Goal: Information Seeking & Learning: Find specific fact

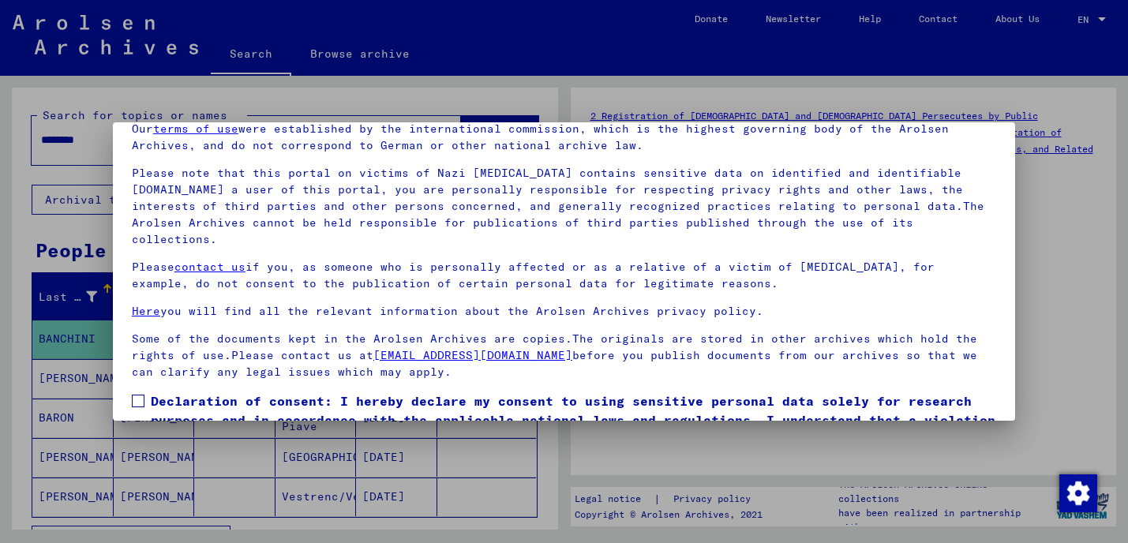
scroll to position [133, 0]
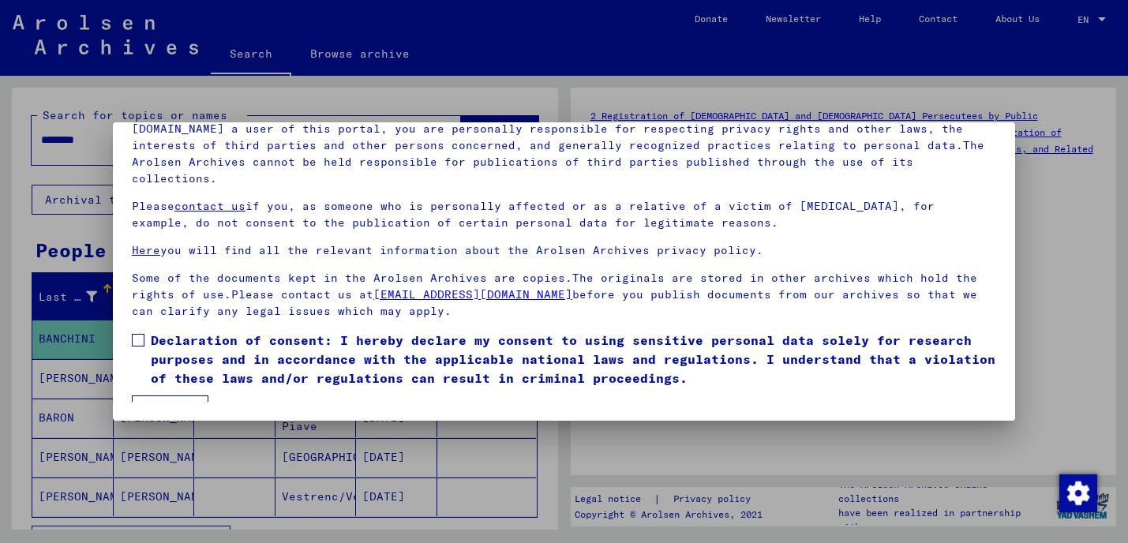
click at [138, 340] on span at bounding box center [138, 340] width 13 height 13
click at [161, 399] on button "I agree" at bounding box center [170, 410] width 77 height 30
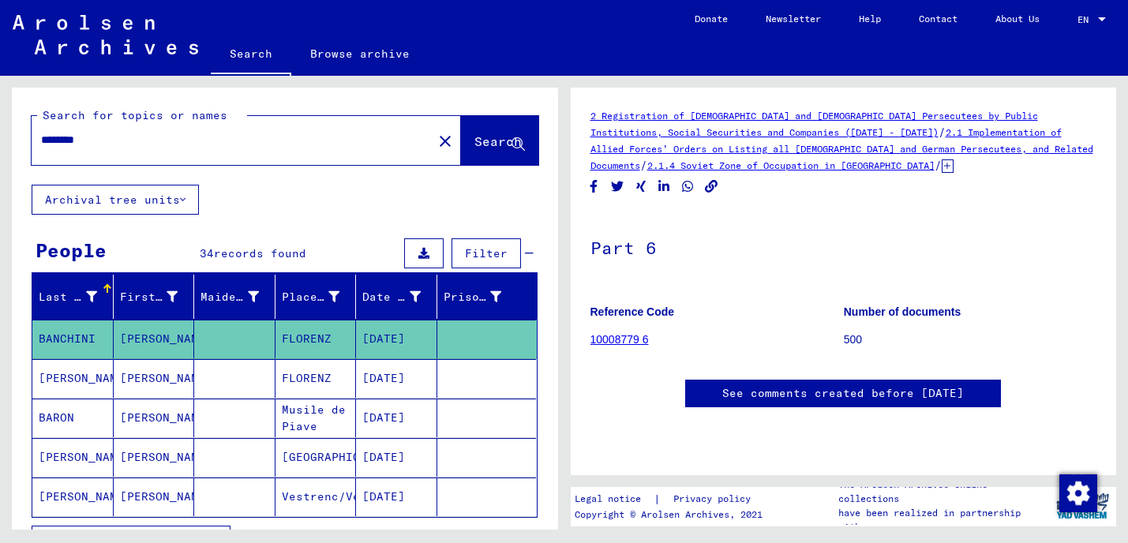
drag, startPoint x: 114, startPoint y: 137, endPoint x: 0, endPoint y: 114, distance: 116.7
click at [0, 114] on div "Search for topics or names ******** close Search Archival tree units People 34 …" at bounding box center [282, 303] width 564 height 454
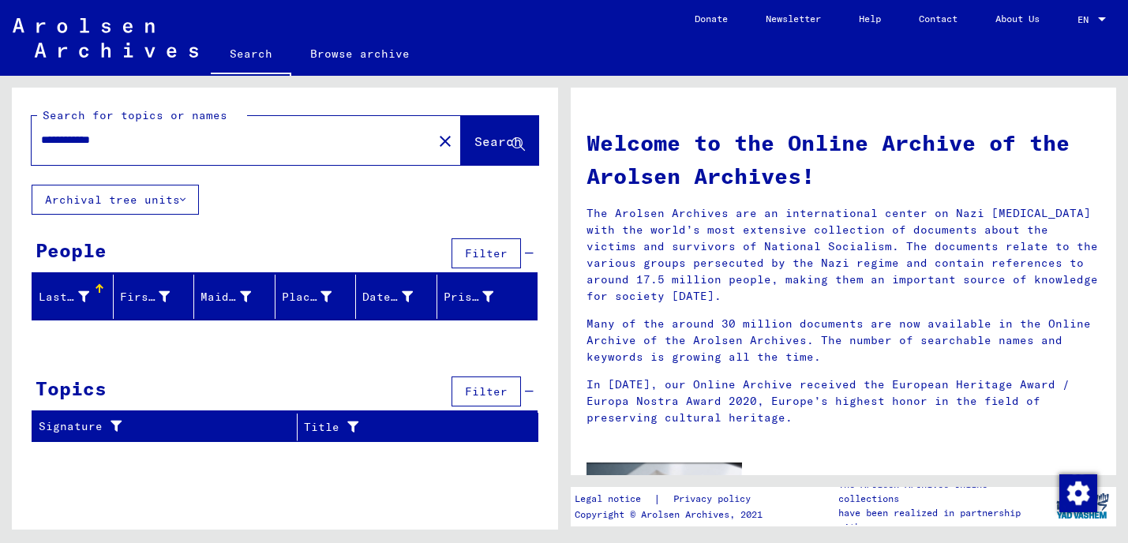
click at [474, 140] on span "Search" at bounding box center [497, 141] width 47 height 16
drag, startPoint x: 77, startPoint y: 138, endPoint x: 69, endPoint y: 141, distance: 9.2
click at [69, 141] on input "**********" at bounding box center [227, 140] width 373 height 17
type input "**********"
click at [480, 144] on span "Search" at bounding box center [497, 141] width 47 height 16
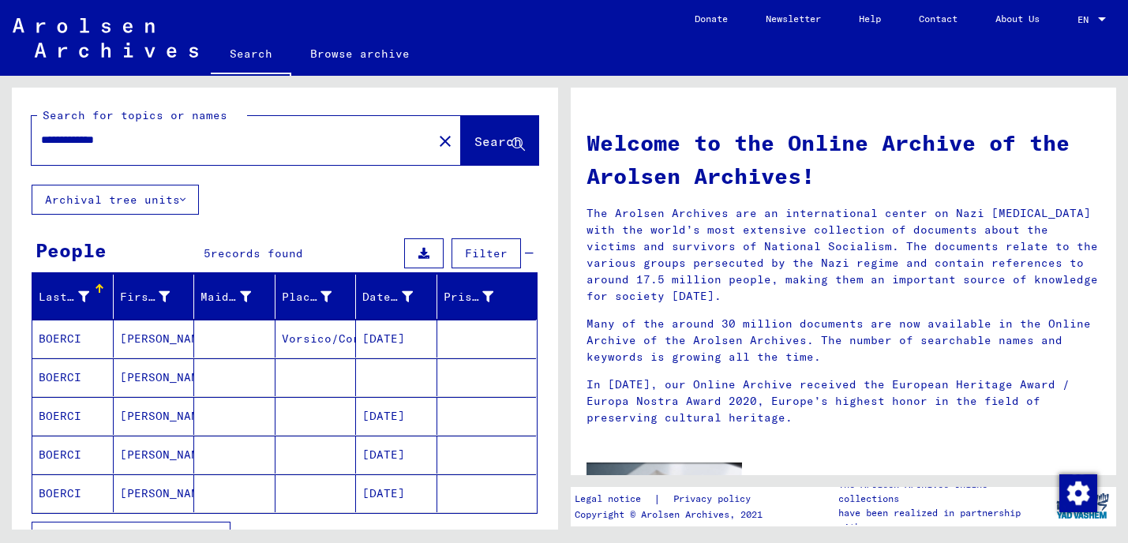
click at [74, 341] on mat-cell "BOERCI" at bounding box center [72, 339] width 81 height 38
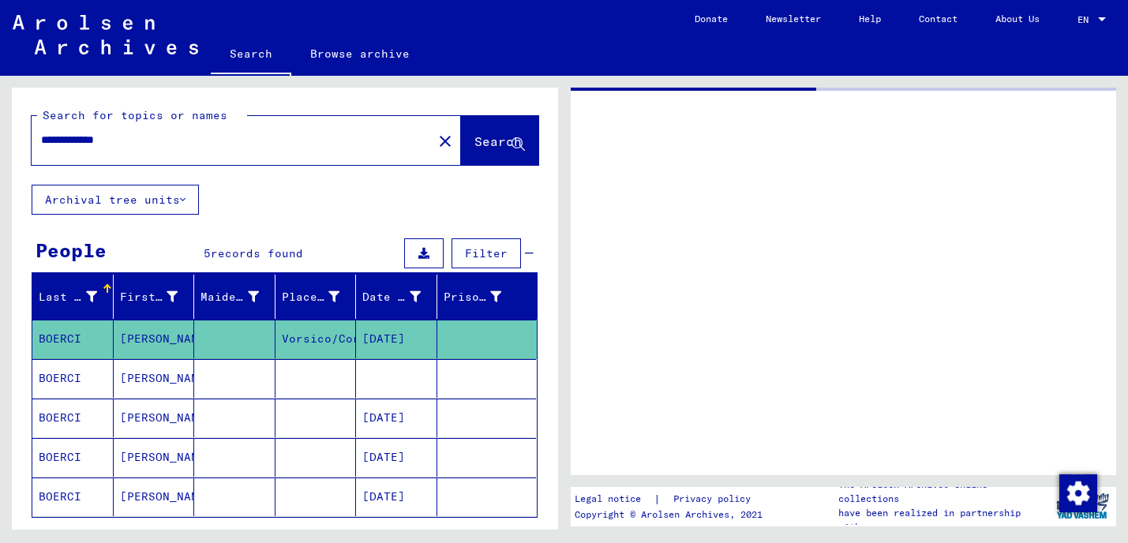
click at [74, 341] on mat-cell "BOERCI" at bounding box center [72, 339] width 81 height 39
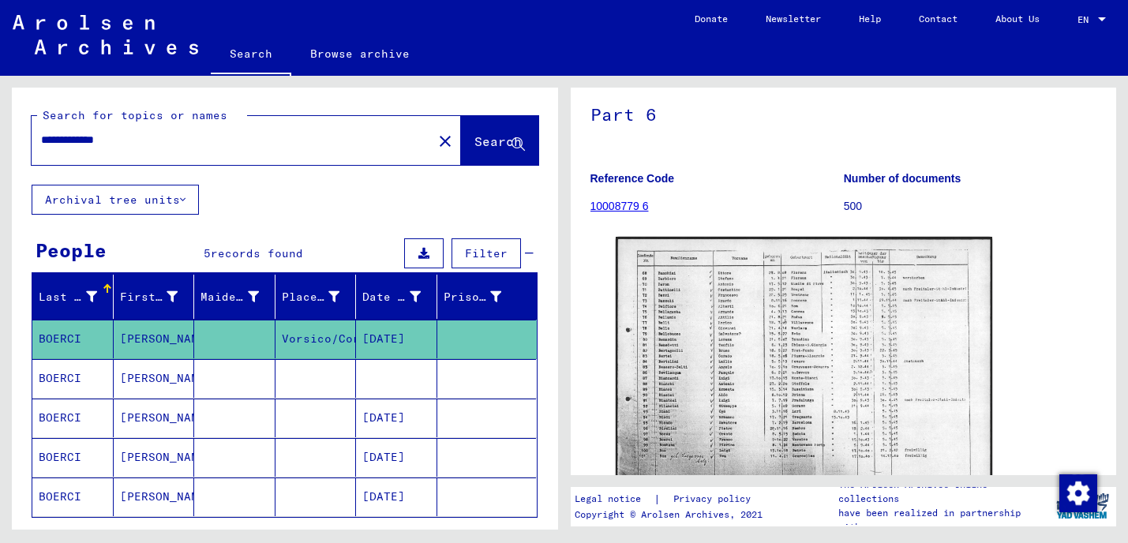
scroll to position [210, 0]
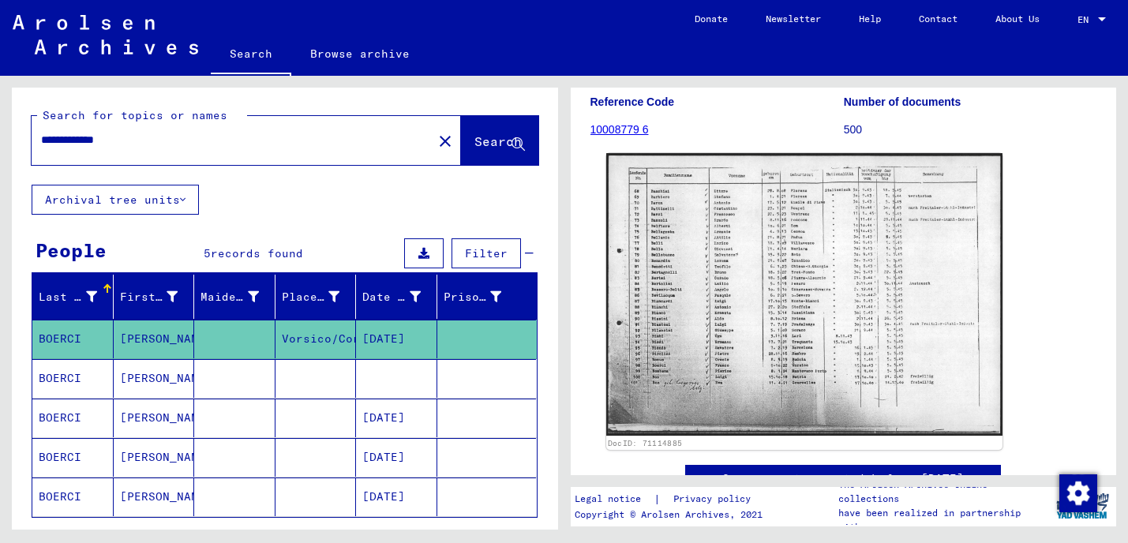
click at [807, 251] on img at bounding box center [803, 294] width 395 height 283
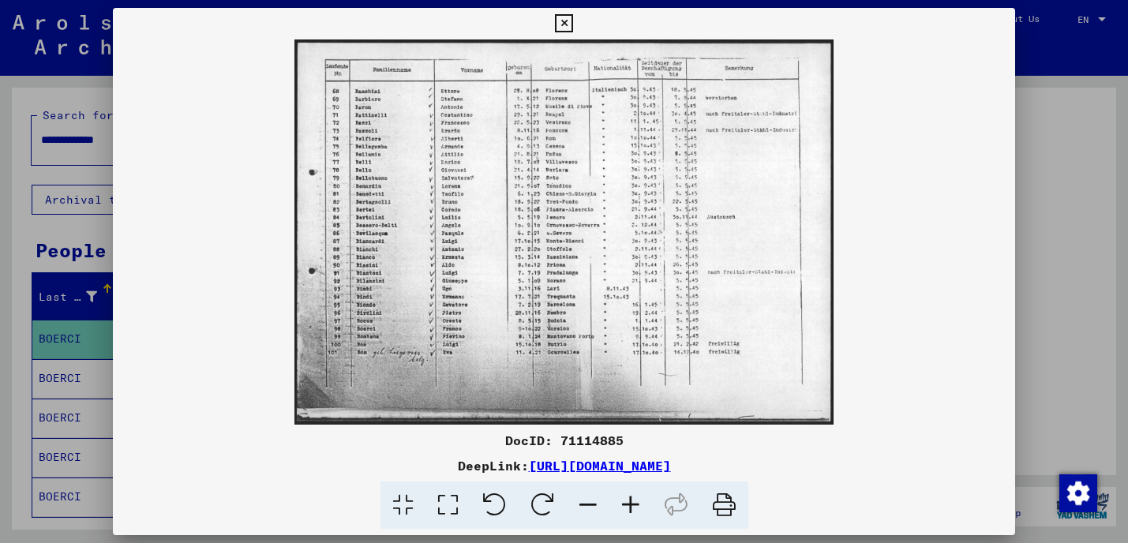
click at [631, 500] on icon at bounding box center [630, 505] width 43 height 48
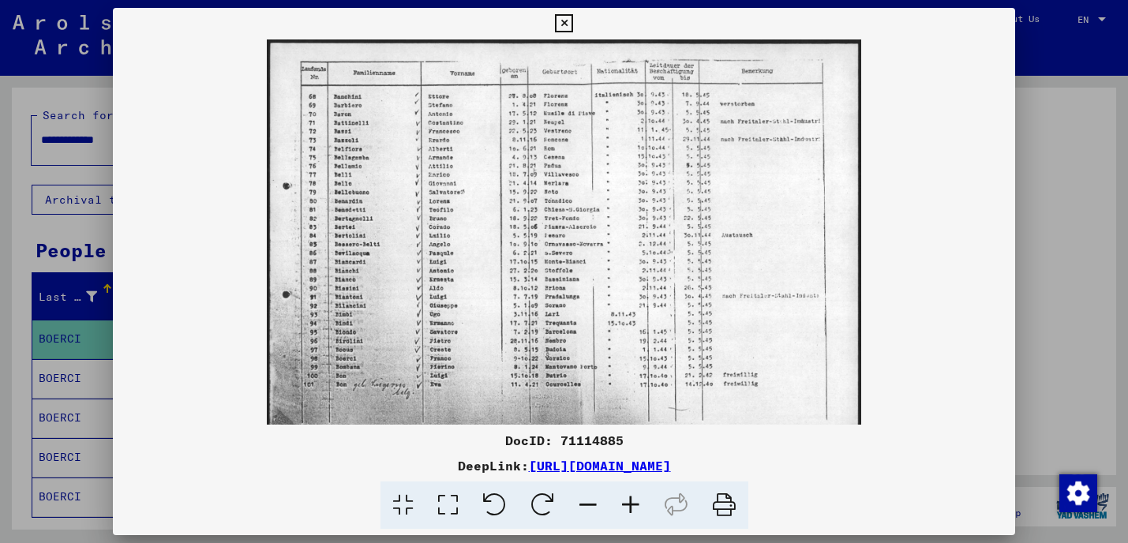
click at [631, 500] on icon at bounding box center [630, 505] width 43 height 48
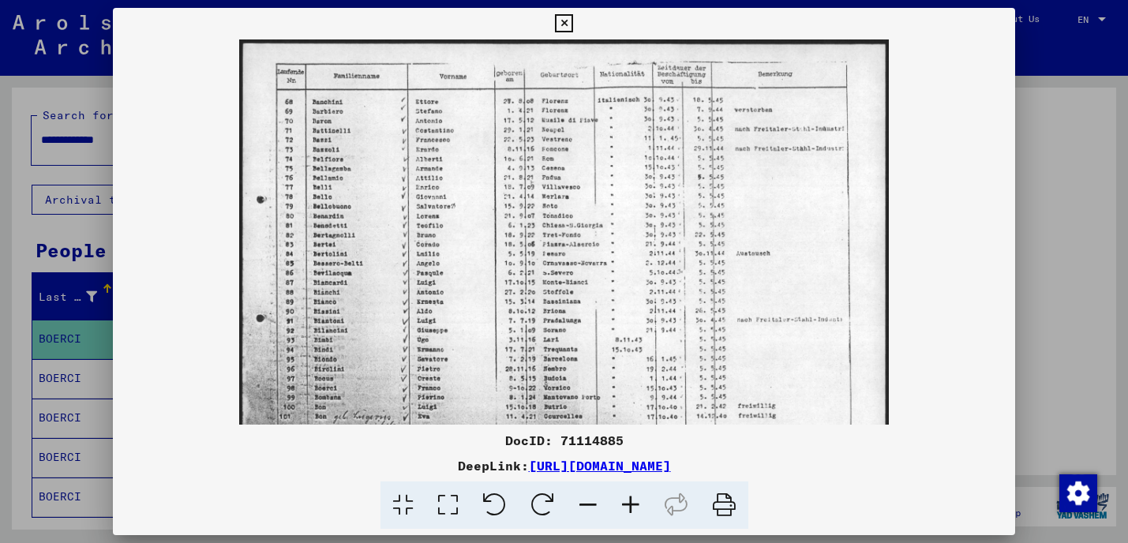
click at [631, 500] on icon at bounding box center [630, 505] width 43 height 48
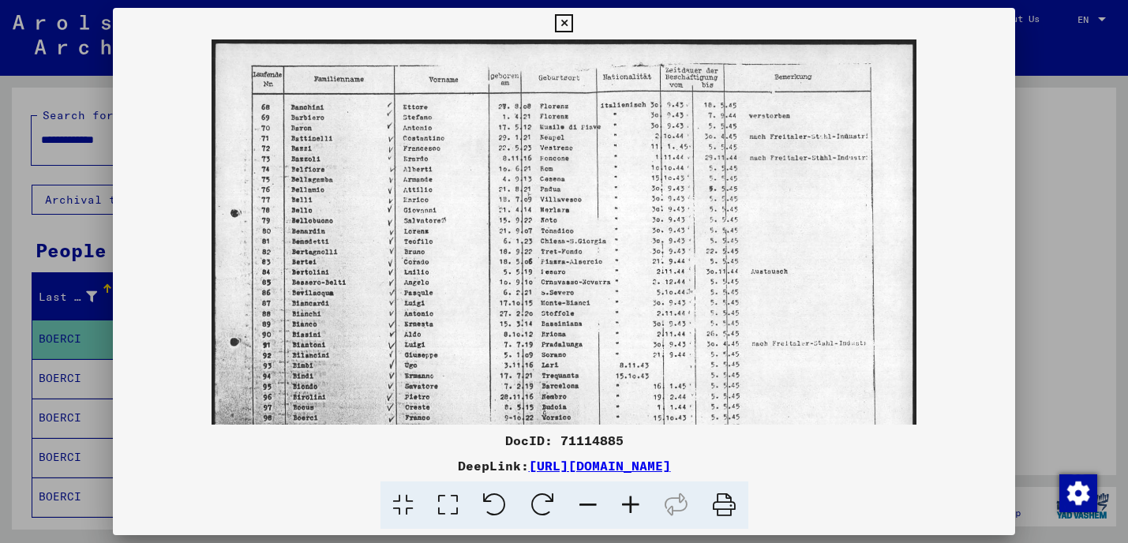
click at [631, 500] on icon at bounding box center [630, 505] width 43 height 48
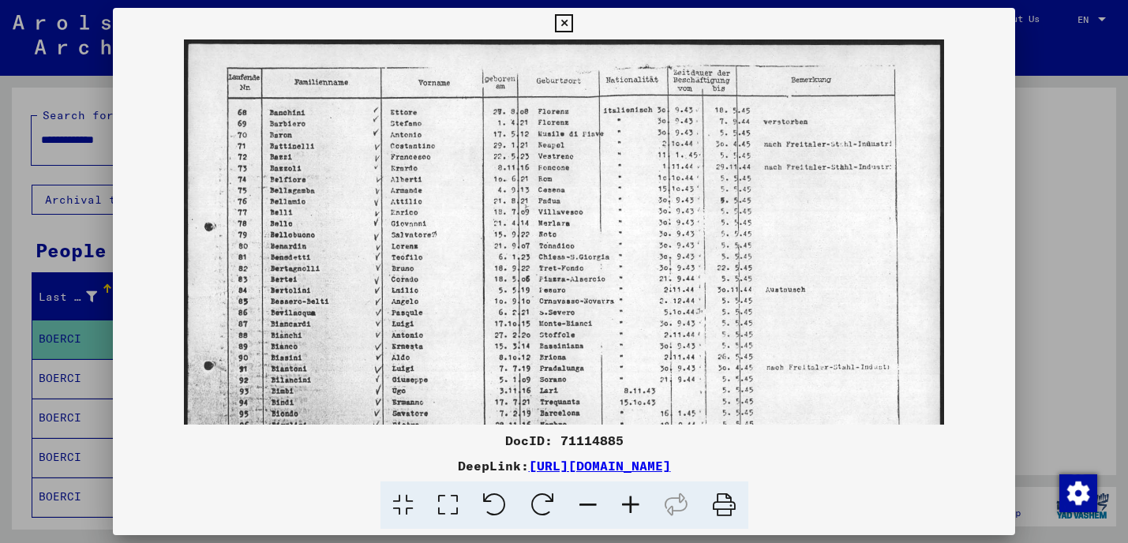
click at [631, 500] on icon at bounding box center [630, 505] width 43 height 48
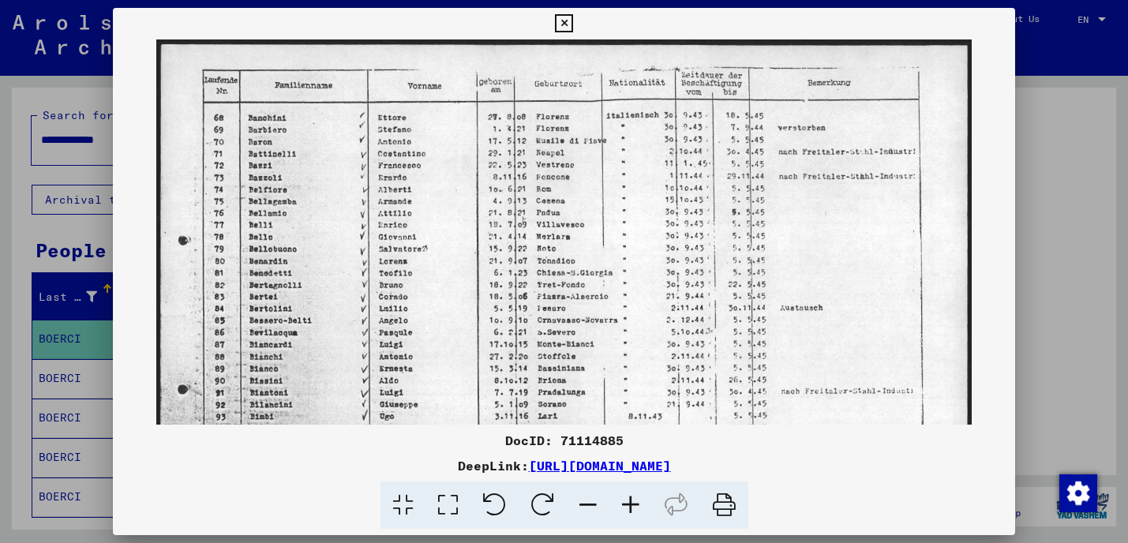
click at [631, 500] on icon at bounding box center [630, 505] width 43 height 48
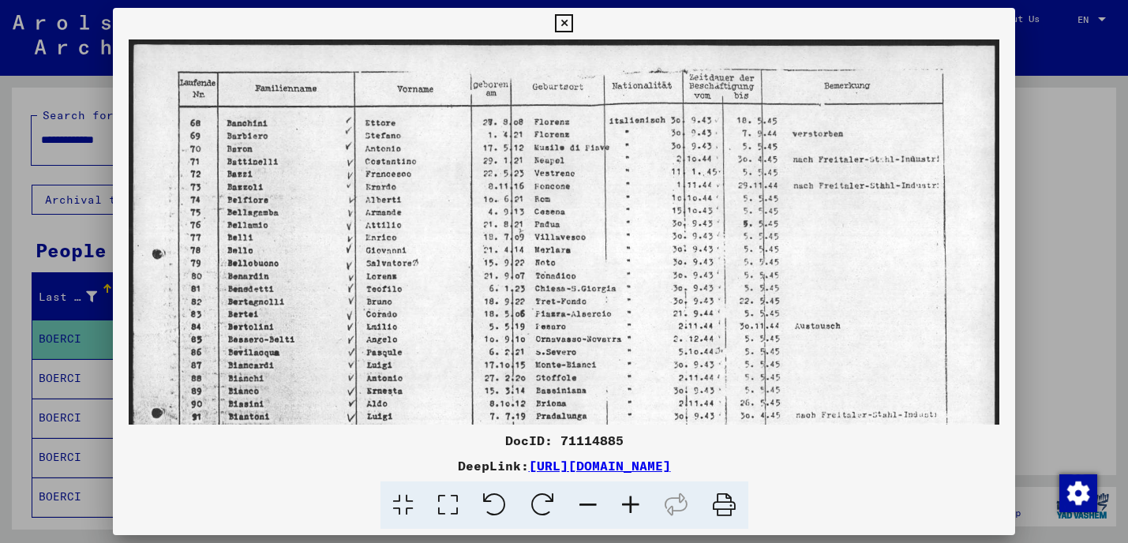
click at [631, 500] on icon at bounding box center [630, 505] width 43 height 48
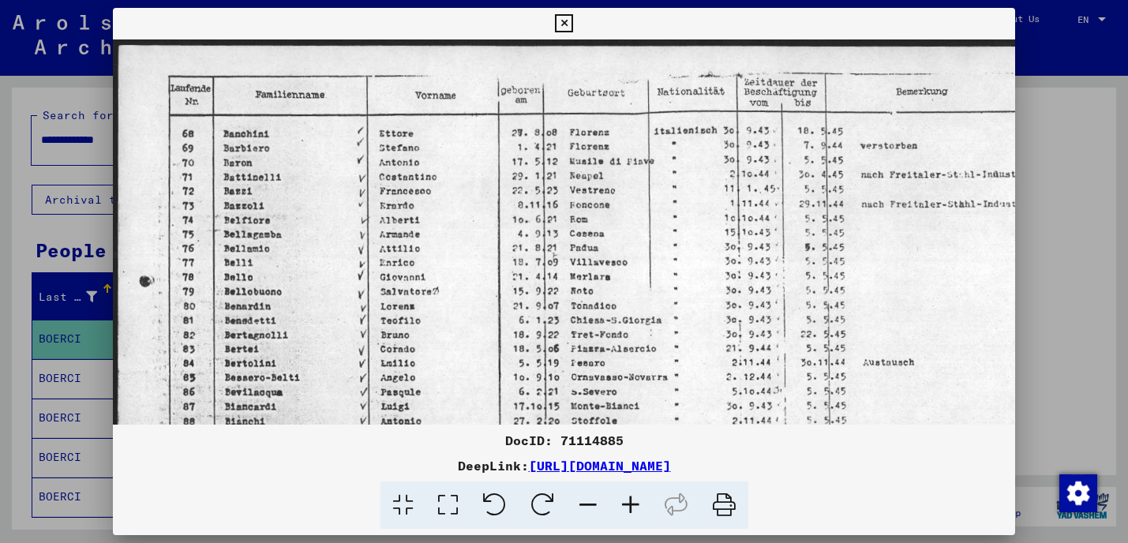
click at [631, 500] on icon at bounding box center [630, 505] width 43 height 48
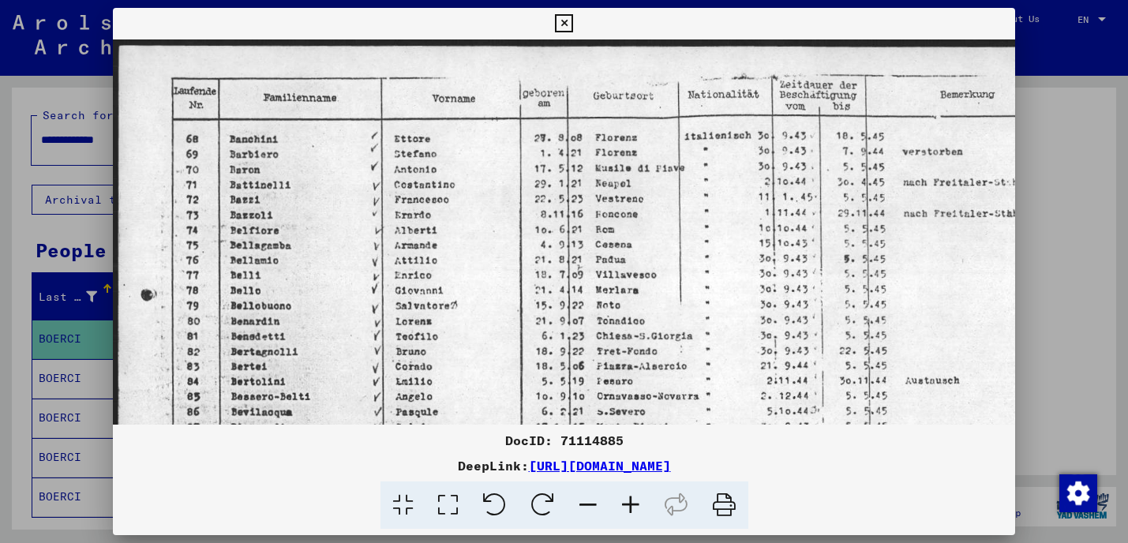
click at [631, 500] on icon at bounding box center [630, 505] width 43 height 48
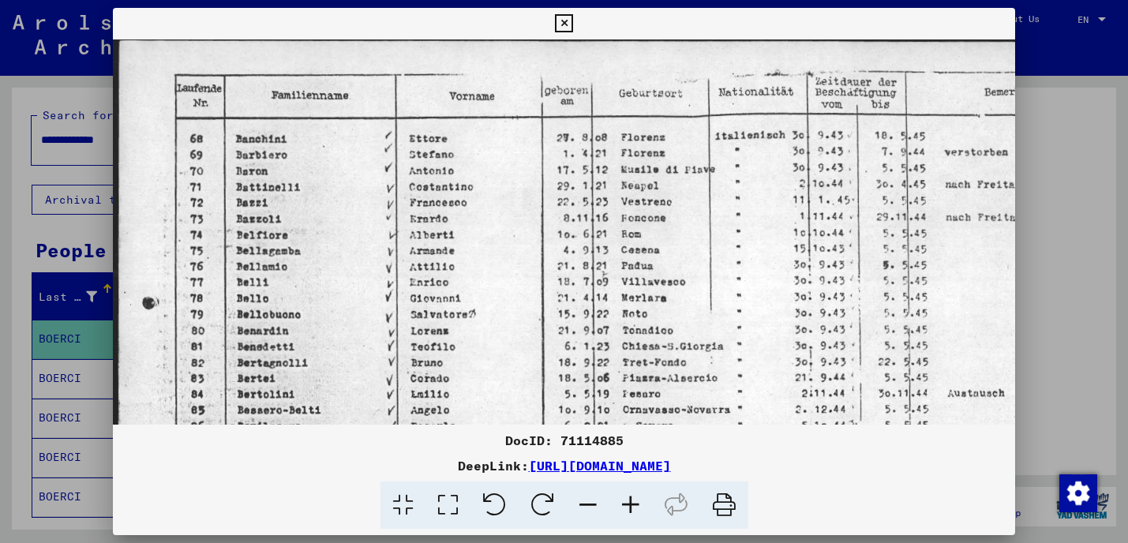
scroll to position [2, 0]
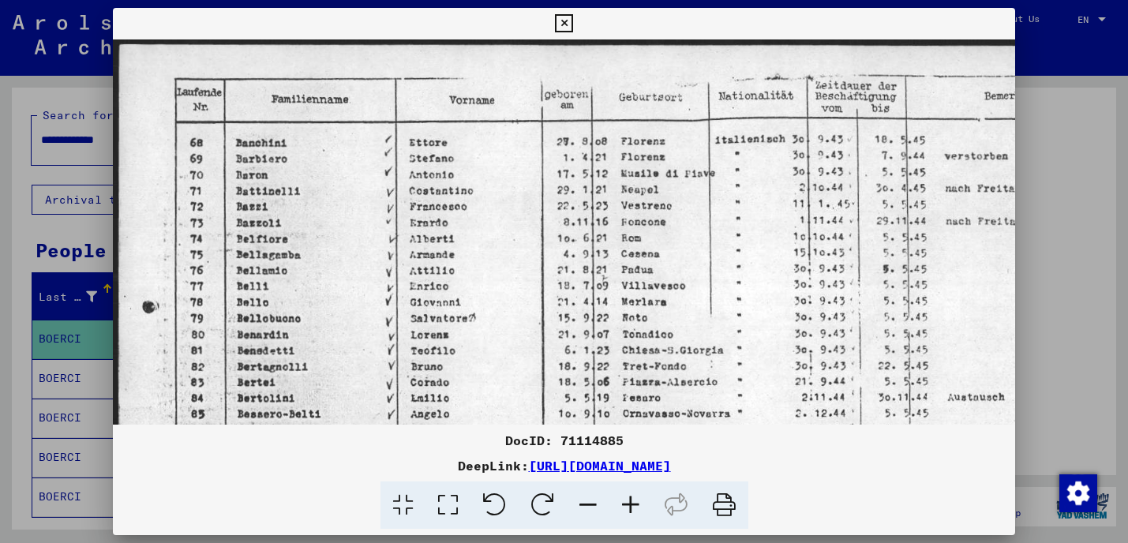
drag, startPoint x: 718, startPoint y: 206, endPoint x: 871, endPoint y: 247, distance: 158.5
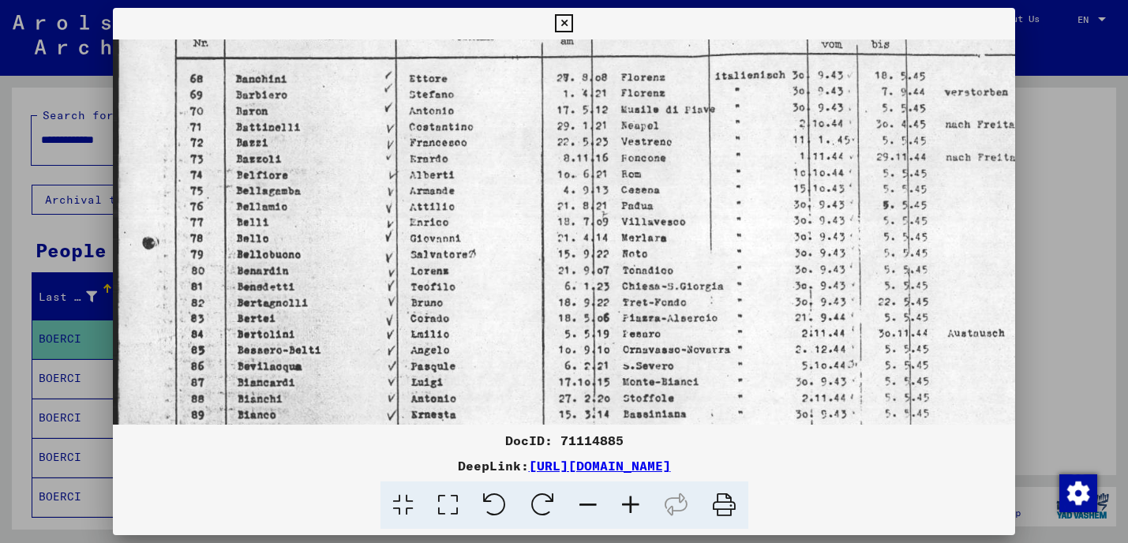
drag, startPoint x: 462, startPoint y: 294, endPoint x: 466, endPoint y: 253, distance: 41.2
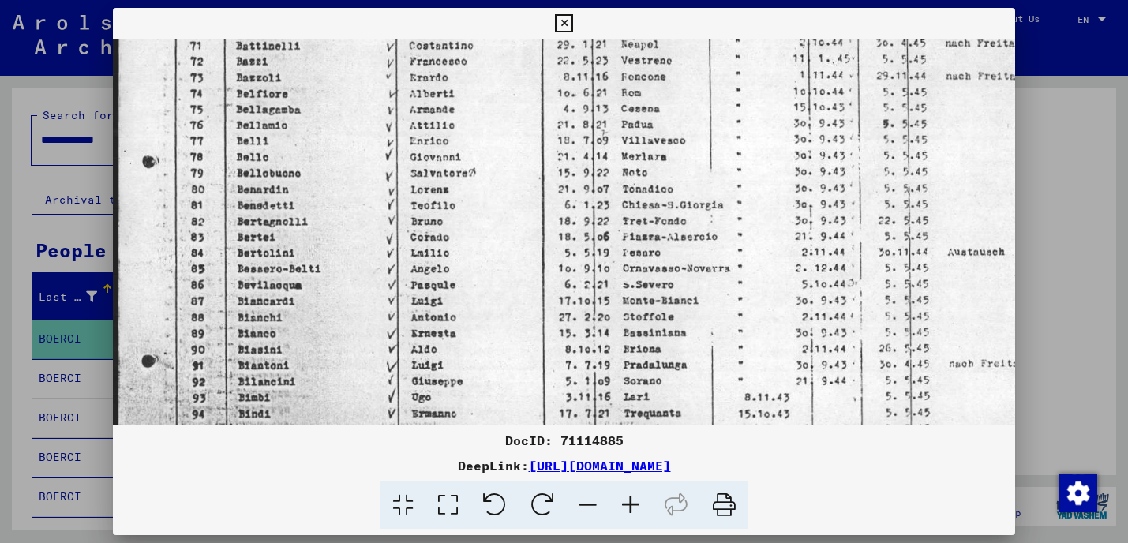
scroll to position [150, 0]
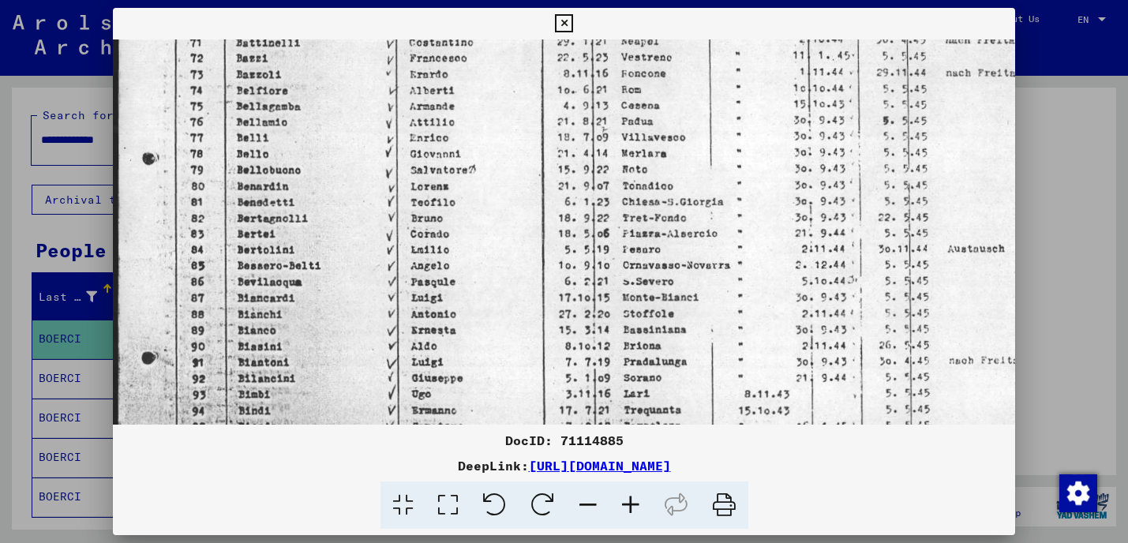
drag, startPoint x: 539, startPoint y: 278, endPoint x: 541, endPoint y: 254, distance: 23.7
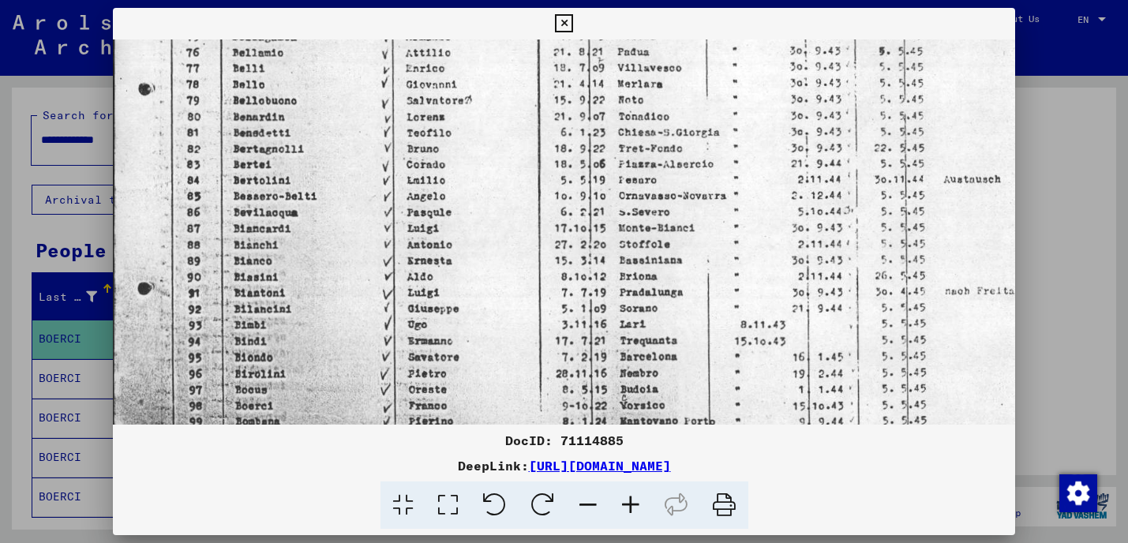
drag, startPoint x: 546, startPoint y: 346, endPoint x: 549, endPoint y: 271, distance: 75.0
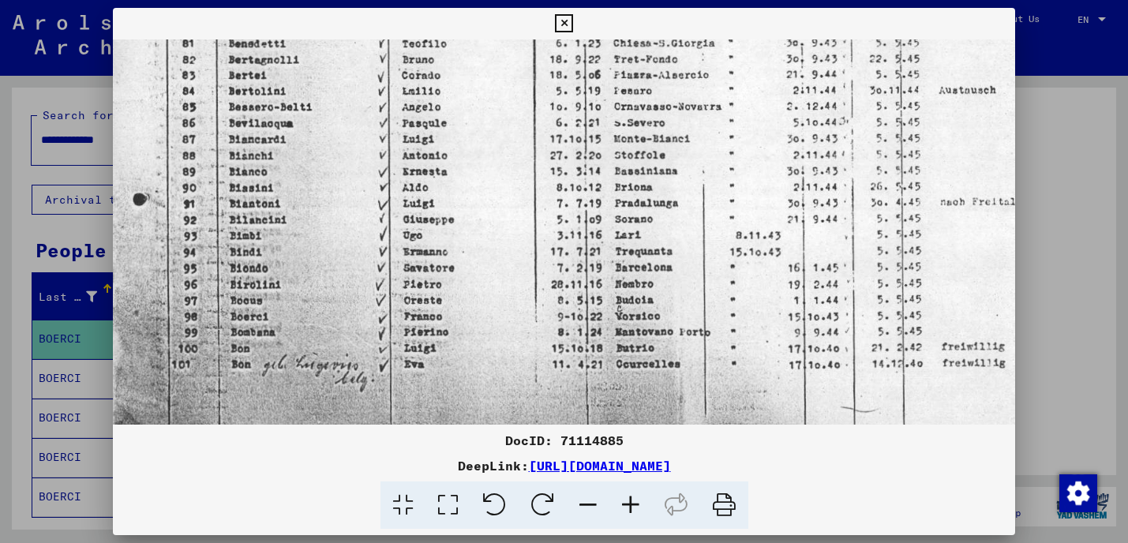
drag, startPoint x: 542, startPoint y: 318, endPoint x: 545, endPoint y: 237, distance: 81.3
click at [573, 21] on icon at bounding box center [564, 23] width 18 height 19
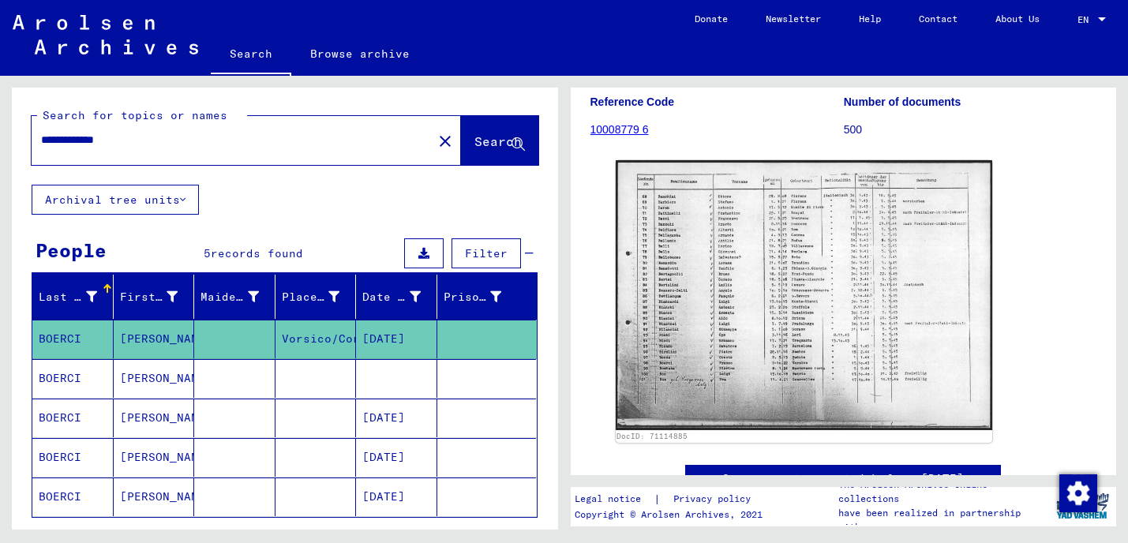
click at [62, 377] on mat-cell "BOERCI" at bounding box center [72, 378] width 81 height 39
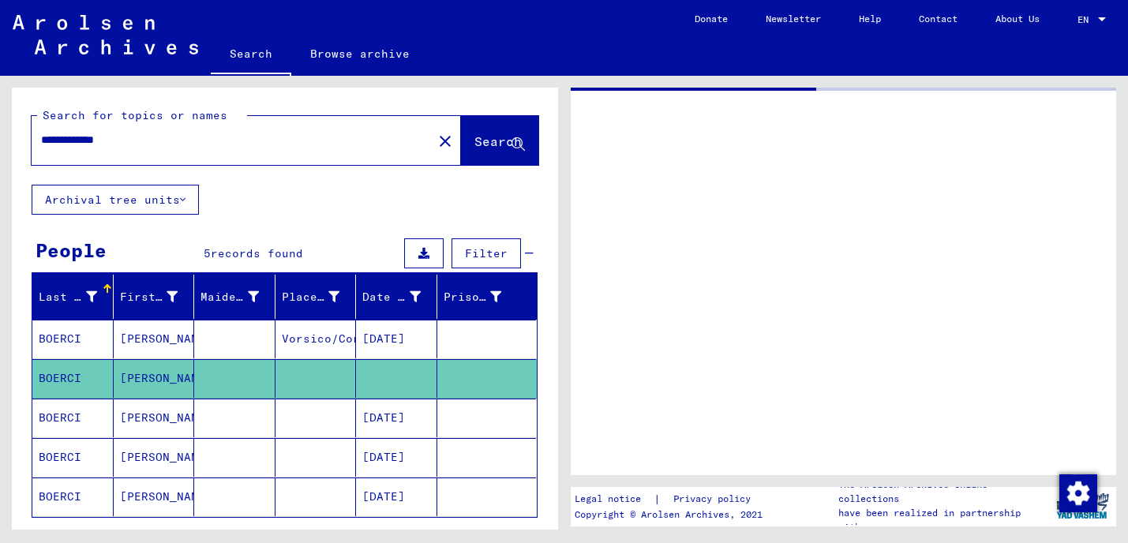
click at [62, 378] on mat-cell "BOERCI" at bounding box center [72, 378] width 81 height 39
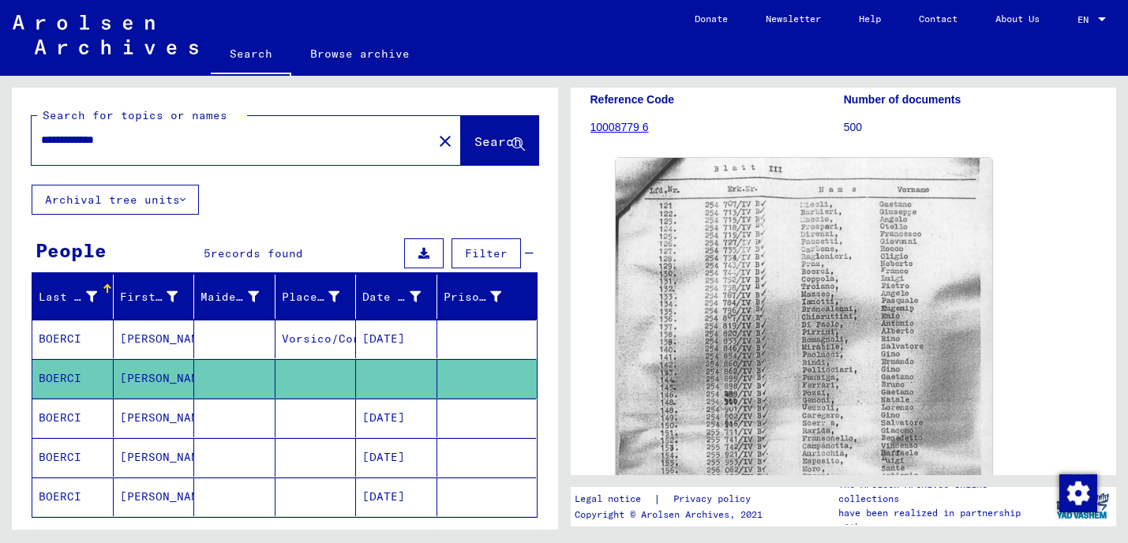
scroll to position [230, 0]
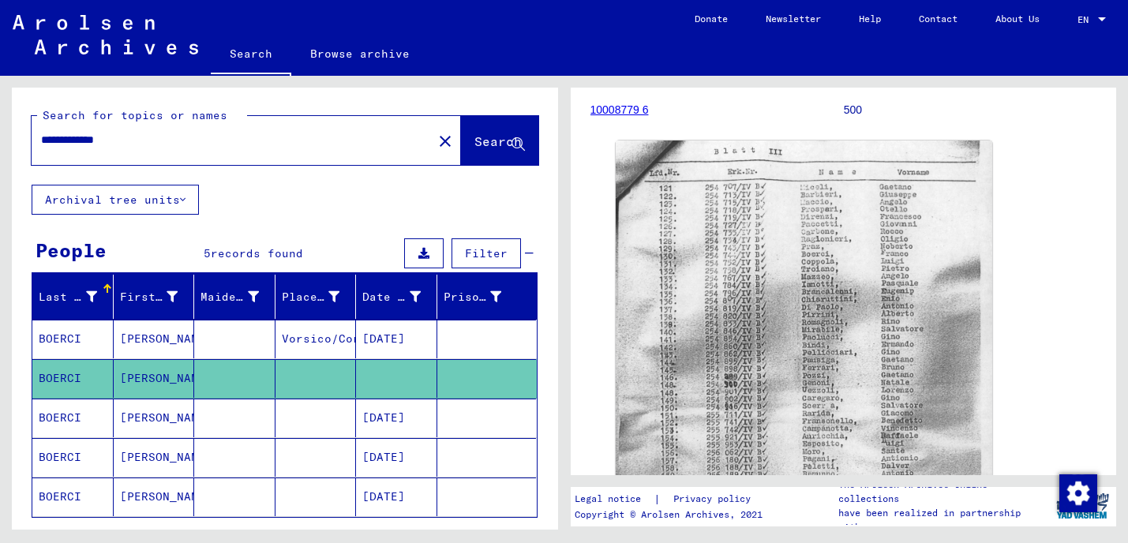
click at [61, 416] on mat-cell "BOERCI" at bounding box center [72, 418] width 81 height 39
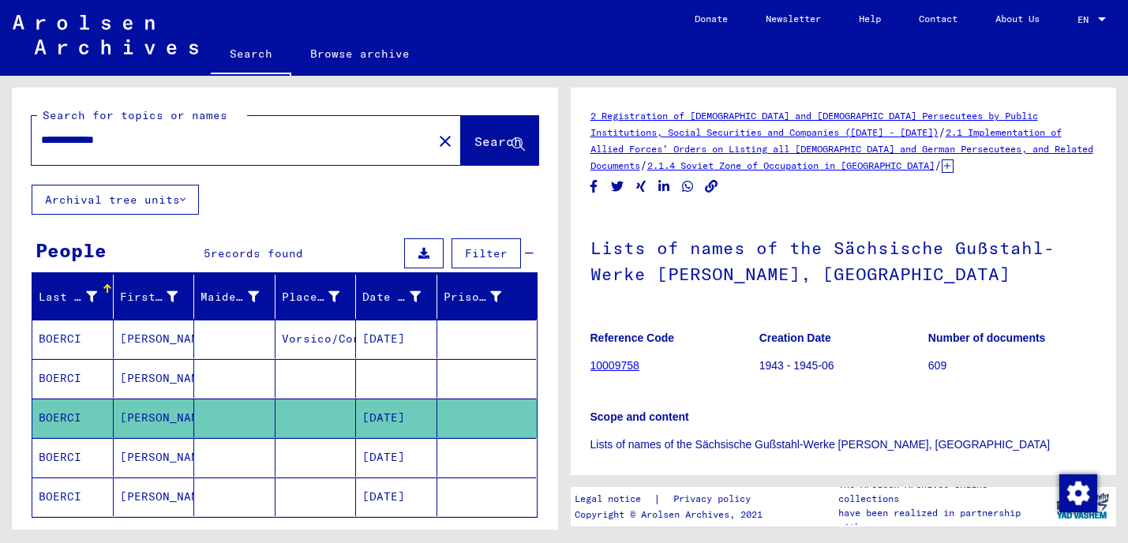
click at [61, 416] on mat-cell "BOERCI" at bounding box center [72, 418] width 81 height 39
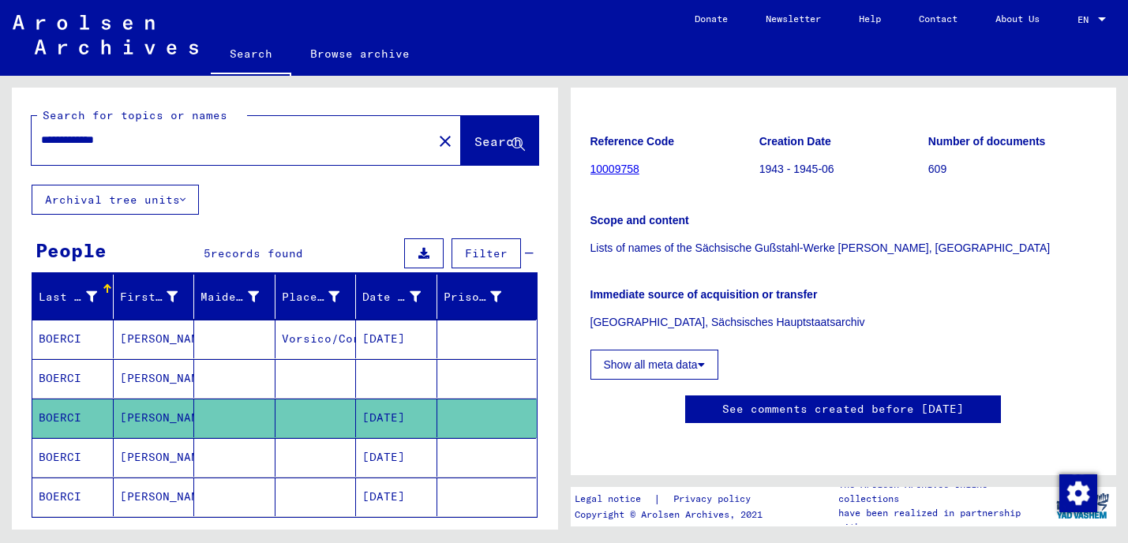
scroll to position [303, 0]
click at [65, 462] on icon at bounding box center [65, 479] width 39 height 63
click at [142, 419] on mat-cell "[PERSON_NAME]" at bounding box center [154, 418] width 81 height 39
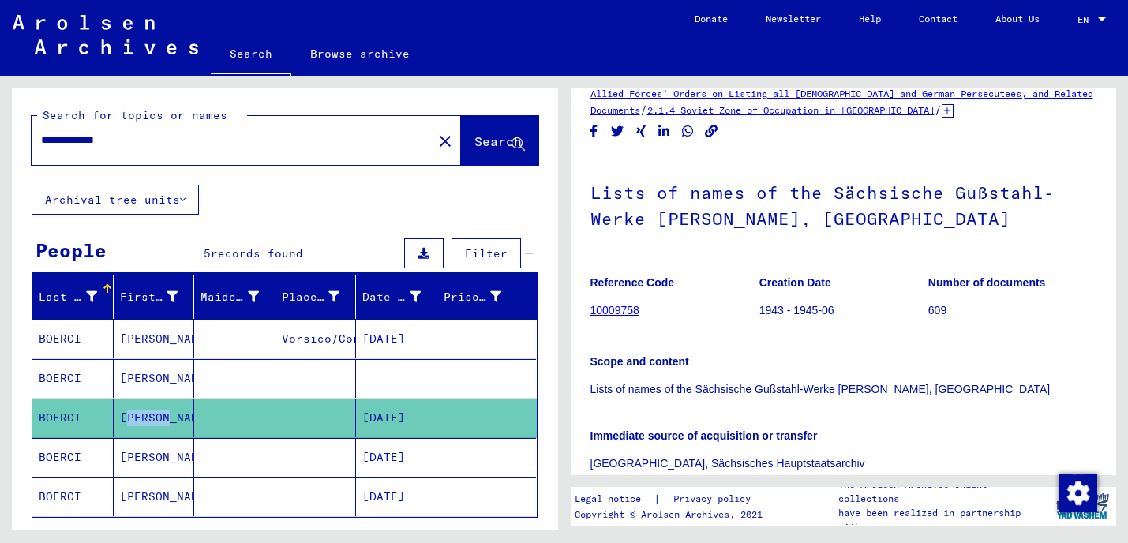
scroll to position [33, 0]
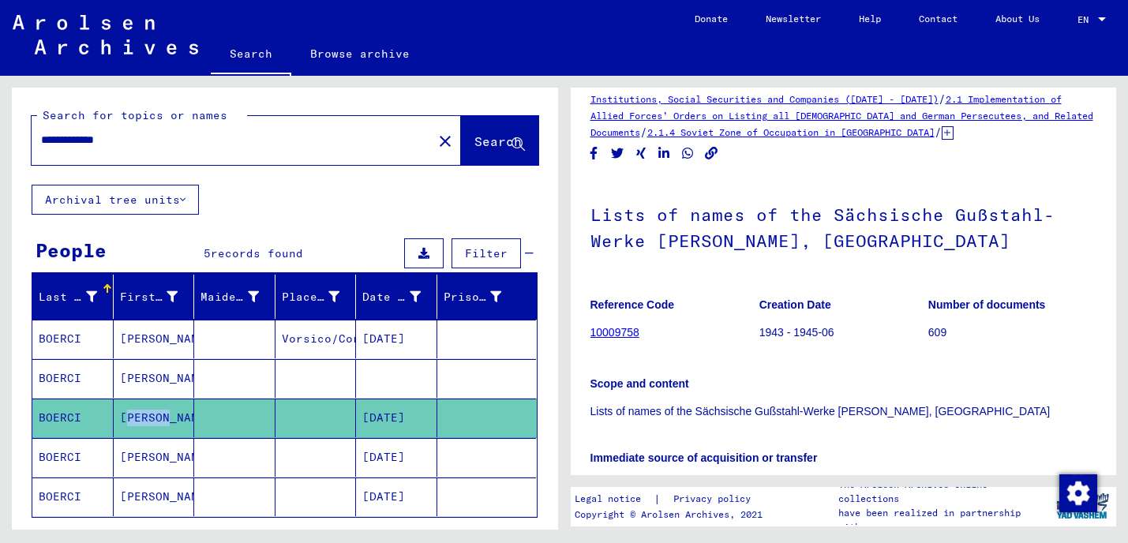
click at [73, 491] on icon at bounding box center [65, 479] width 39 height 63
click at [72, 491] on icon at bounding box center [65, 479] width 39 height 63
click at [73, 493] on icon at bounding box center [65, 479] width 39 height 63
click at [76, 496] on icon at bounding box center [65, 479] width 39 height 63
click at [69, 455] on icon at bounding box center [65, 479] width 39 height 63
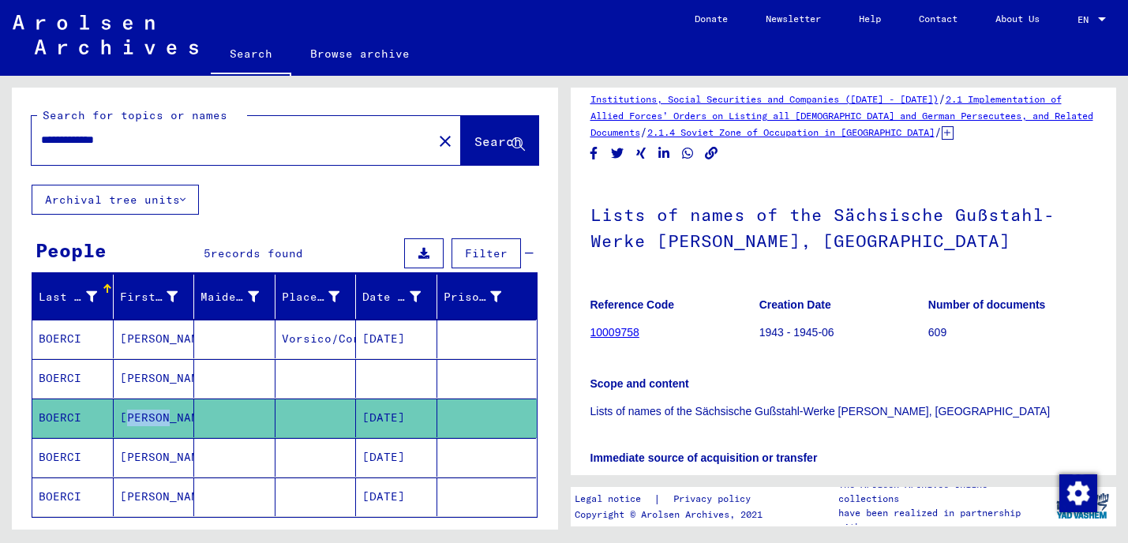
click at [69, 455] on icon at bounding box center [65, 479] width 39 height 63
click at [74, 340] on mat-cell "BOERCI" at bounding box center [72, 339] width 81 height 39
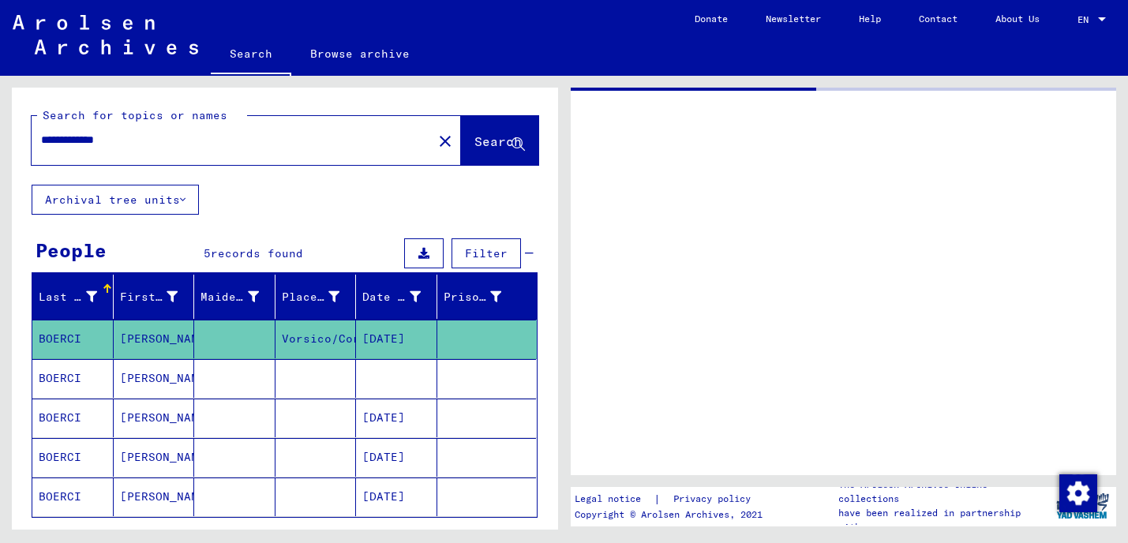
click at [74, 340] on mat-cell "BOERCI" at bounding box center [72, 339] width 81 height 39
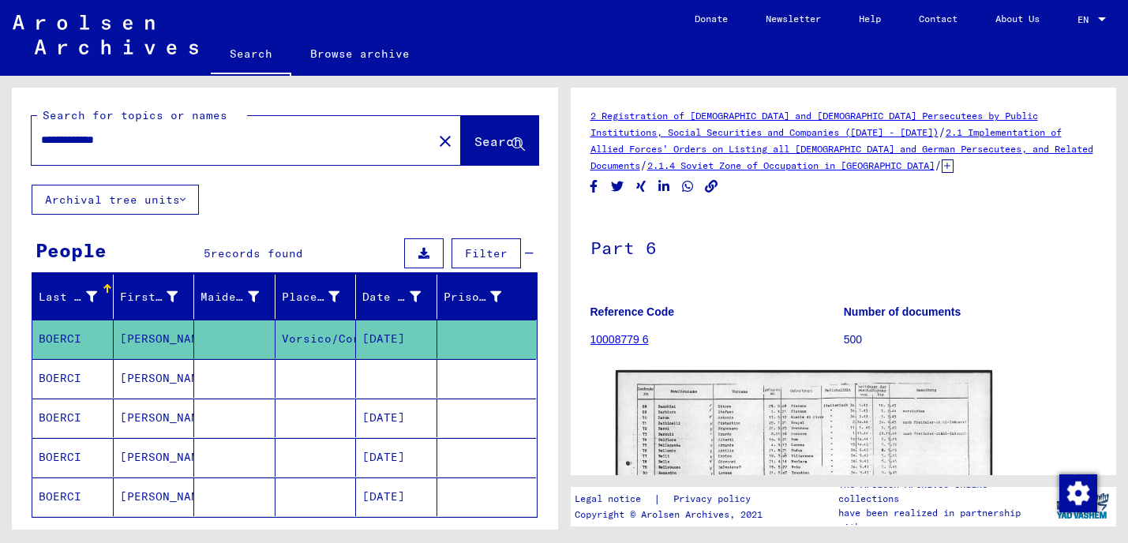
click at [70, 459] on icon at bounding box center [65, 479] width 39 height 63
click at [59, 455] on icon at bounding box center [65, 479] width 39 height 63
click at [135, 374] on mat-cell "[PERSON_NAME]" at bounding box center [154, 378] width 81 height 39
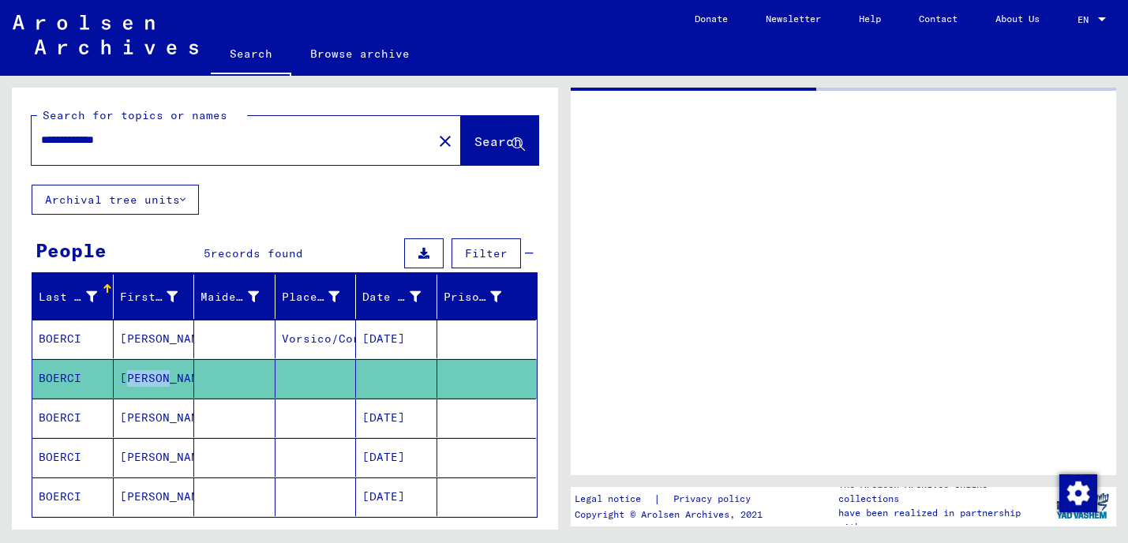
click at [134, 374] on mat-cell "[PERSON_NAME]" at bounding box center [154, 378] width 81 height 39
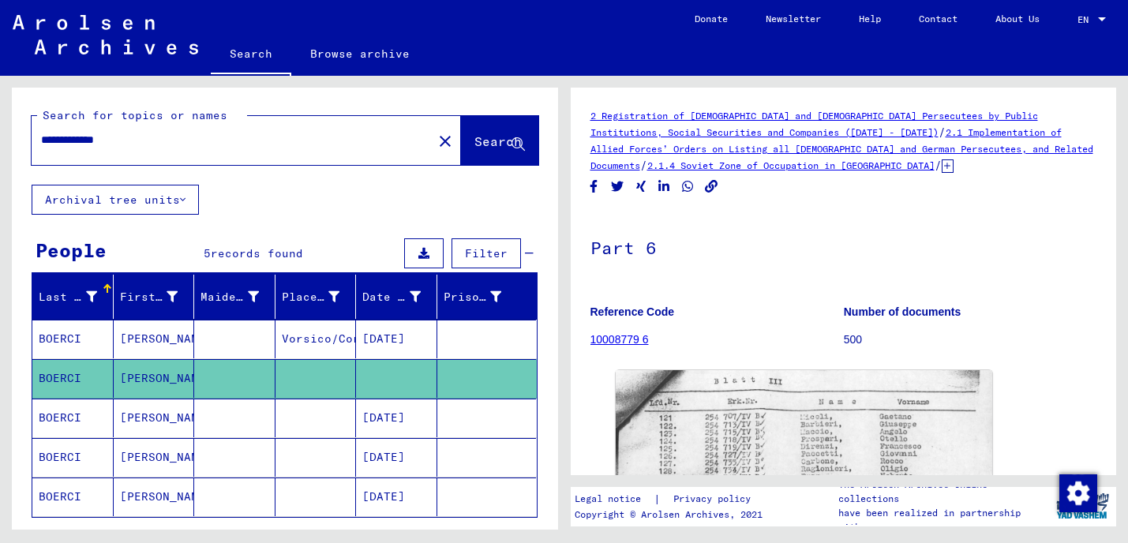
click at [148, 420] on mat-cell "[PERSON_NAME]" at bounding box center [154, 418] width 81 height 39
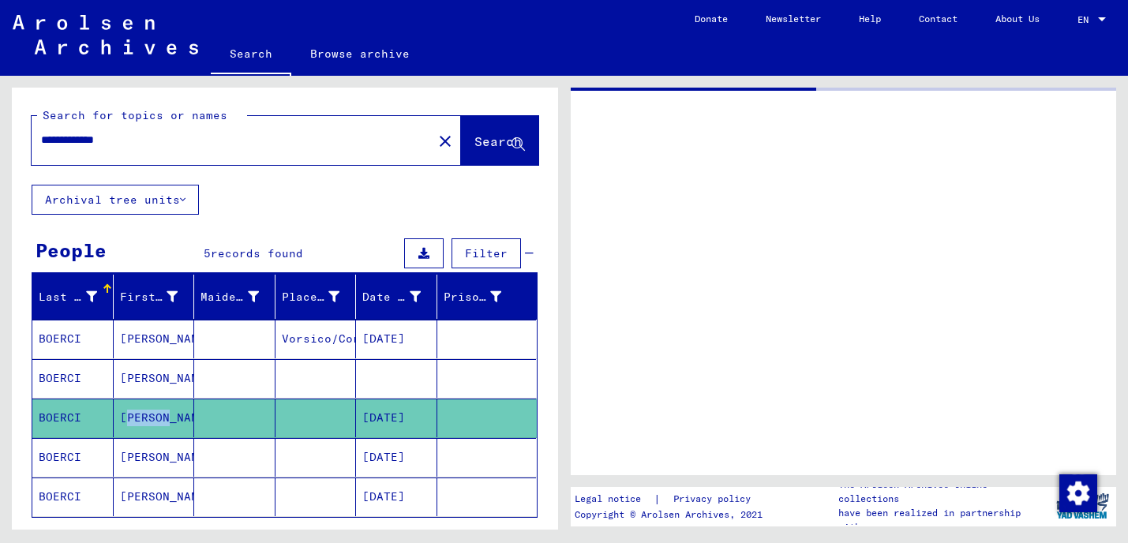
click at [148, 420] on mat-cell "[PERSON_NAME]" at bounding box center [154, 418] width 81 height 39
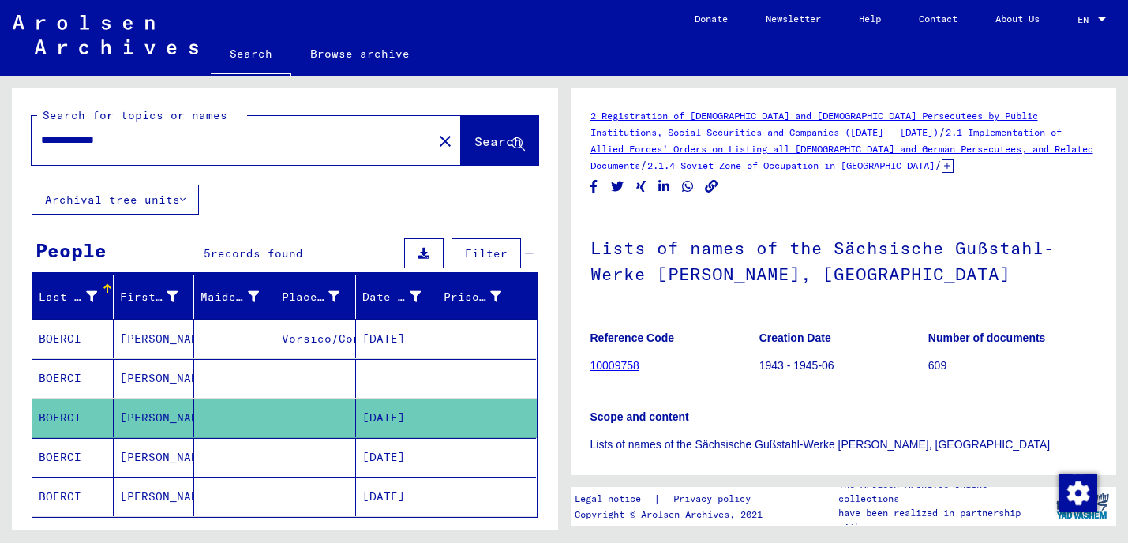
click at [140, 457] on mat-cell "[PERSON_NAME]" at bounding box center [154, 457] width 81 height 39
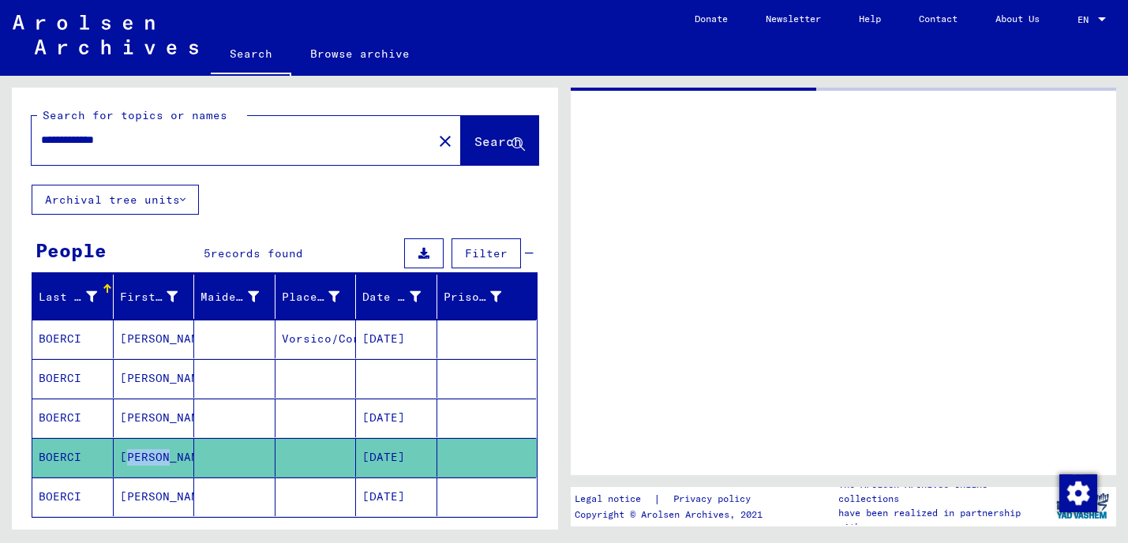
click at [140, 457] on mat-cell "[PERSON_NAME]" at bounding box center [154, 457] width 81 height 39
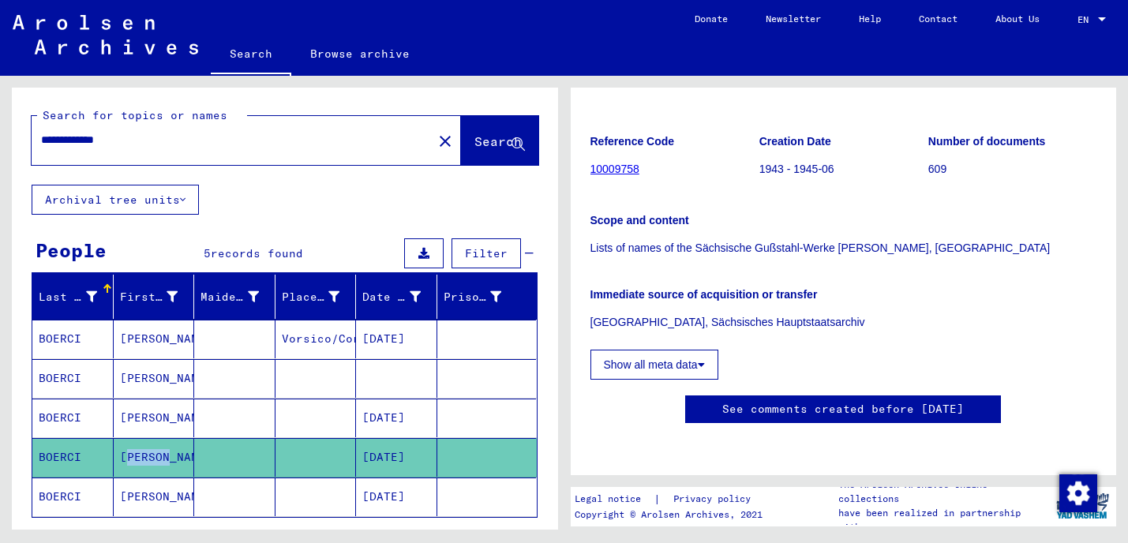
scroll to position [279, 0]
click at [141, 499] on mat-cell "[PERSON_NAME]" at bounding box center [154, 496] width 81 height 39
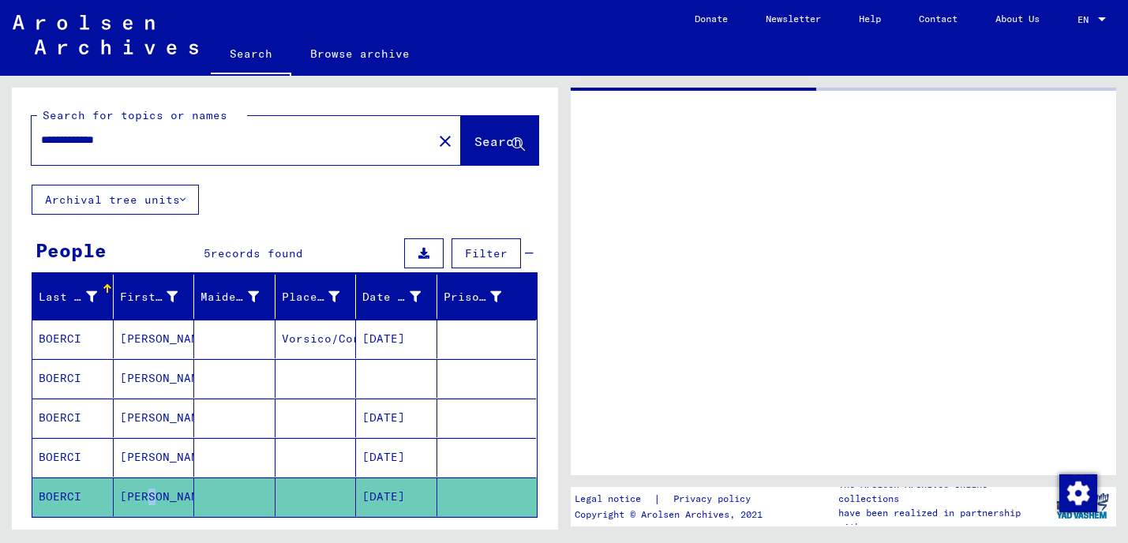
click at [140, 498] on mat-cell "[PERSON_NAME]" at bounding box center [154, 496] width 81 height 39
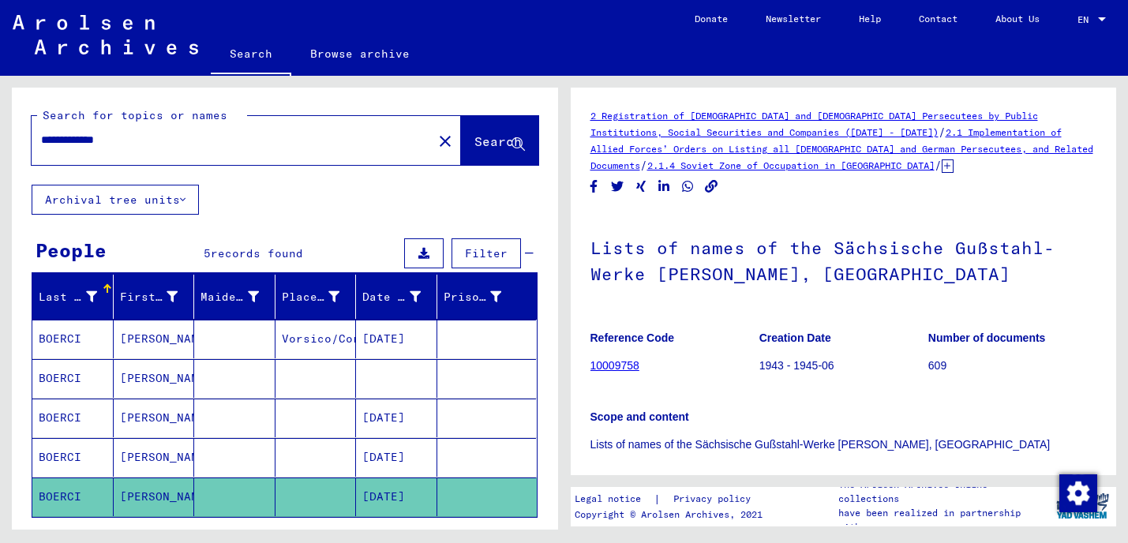
click at [99, 339] on mat-cell "BOERCI" at bounding box center [72, 339] width 81 height 39
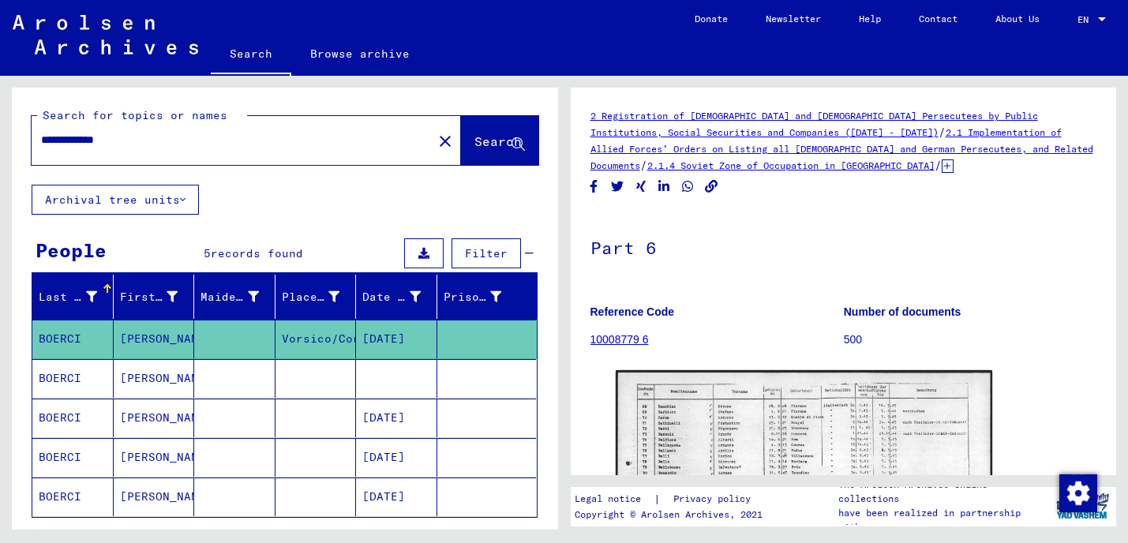
click at [99, 339] on mat-cell "BOERCI" at bounding box center [72, 339] width 81 height 39
click at [74, 381] on mat-cell "BOERCI" at bounding box center [72, 378] width 81 height 39
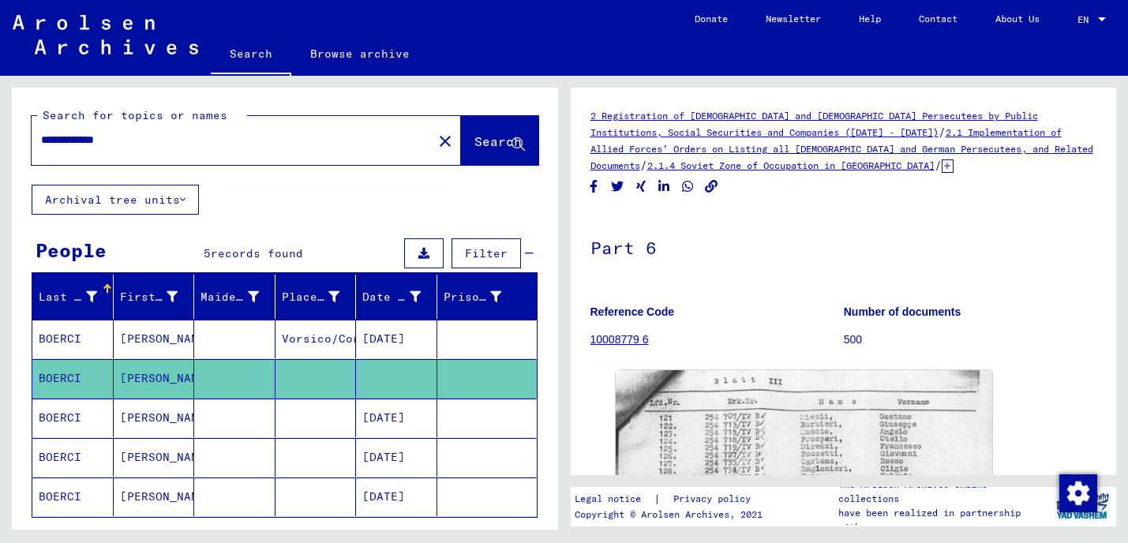
click at [89, 423] on mat-cell "BOERCI" at bounding box center [72, 418] width 81 height 39
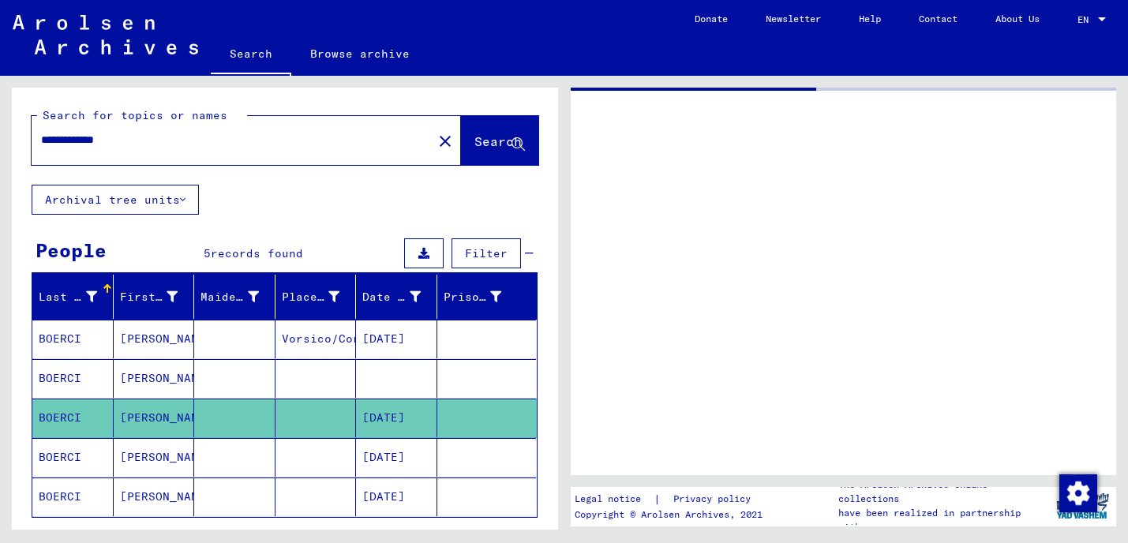
click at [88, 423] on mat-cell "BOERCI" at bounding box center [72, 418] width 81 height 39
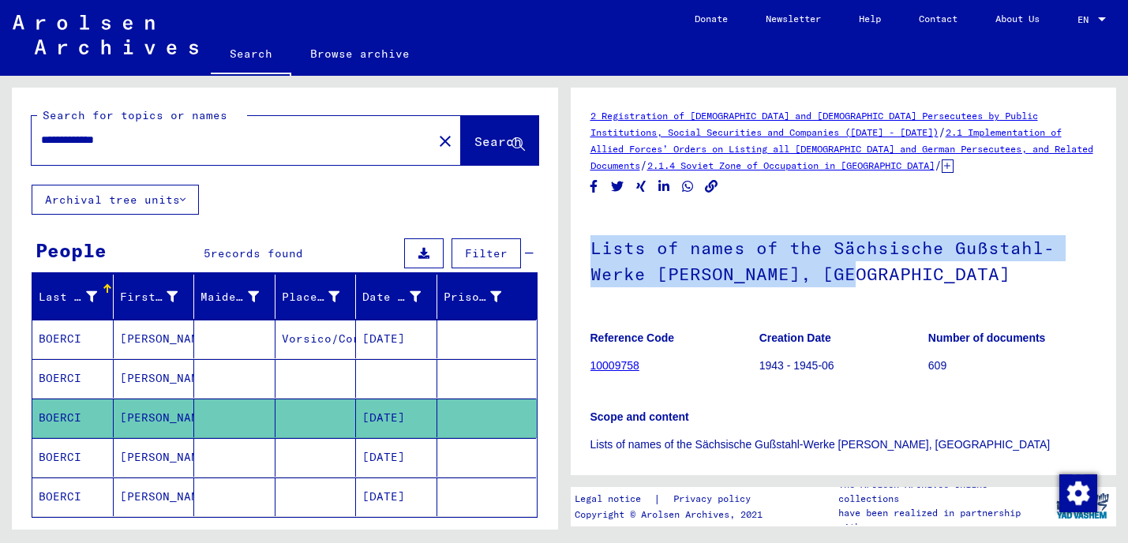
drag, startPoint x: 590, startPoint y: 247, endPoint x: 848, endPoint y: 277, distance: 260.6
click at [848, 277] on h1 "Lists of names of the Sächsische Gußstahl-Werke [PERSON_NAME], [GEOGRAPHIC_DATA]" at bounding box center [843, 259] width 507 height 95
copy h1 "Lists of names of the Sächsische Gußstahl-Werke [PERSON_NAME], [GEOGRAPHIC_DATA]"
